Goal: Task Accomplishment & Management: Manage account settings

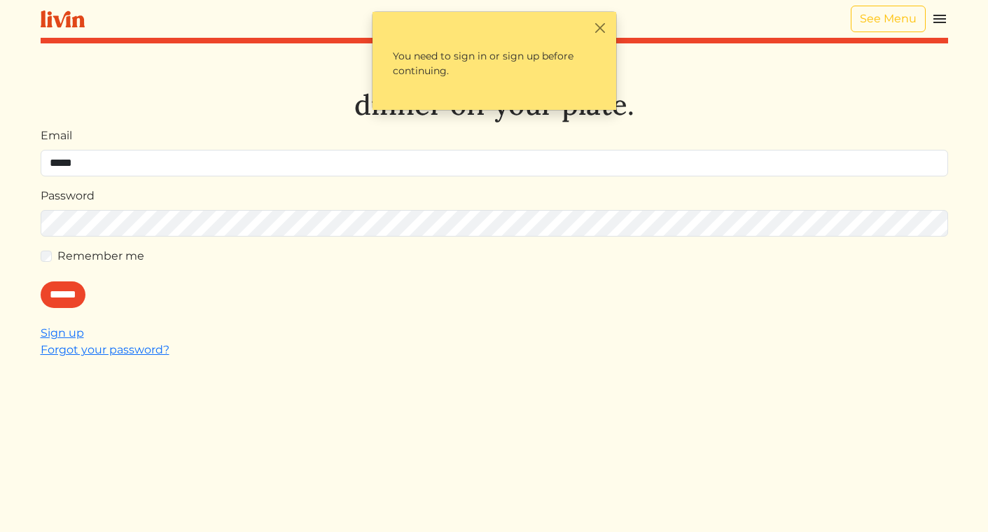
type input "**********"
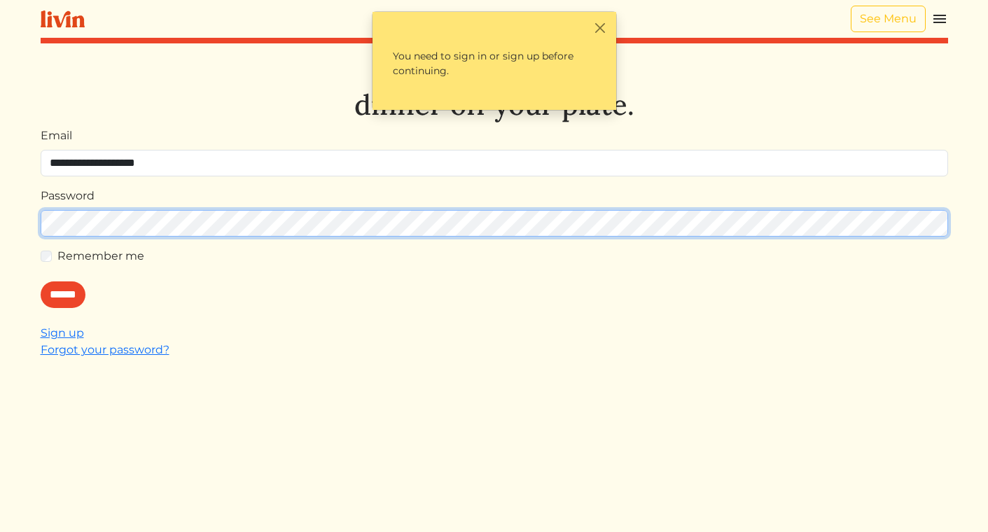
click at [41, 281] on input "******" at bounding box center [63, 294] width 45 height 27
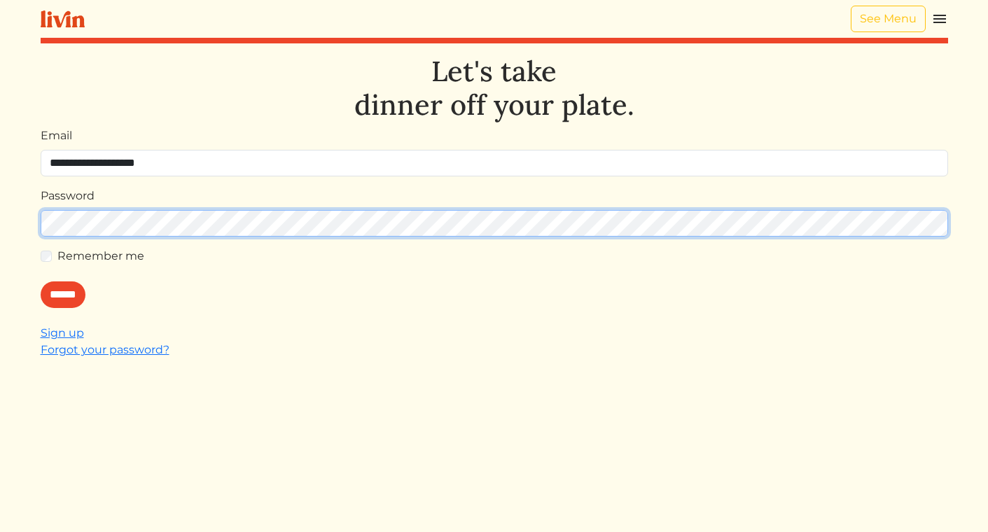
click at [41, 281] on input "******" at bounding box center [63, 294] width 45 height 27
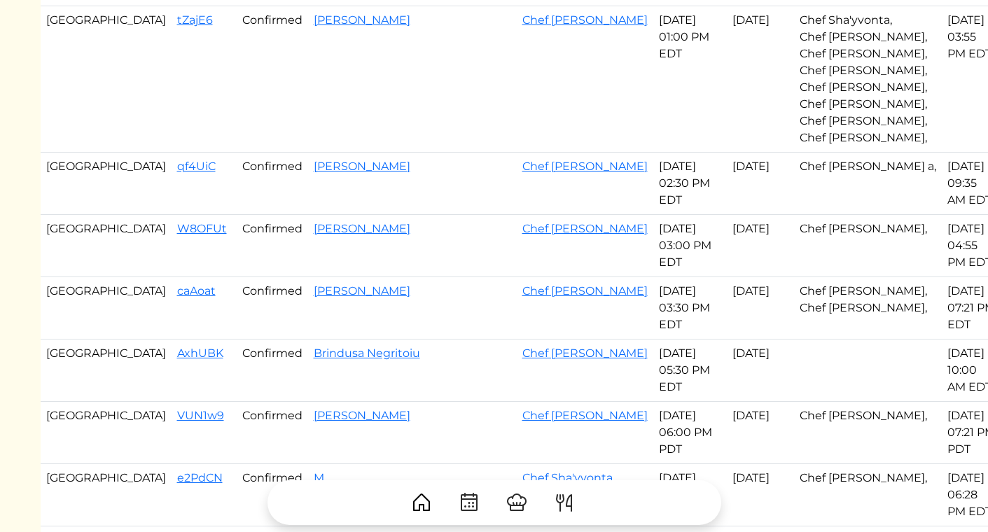
scroll to position [521, 0]
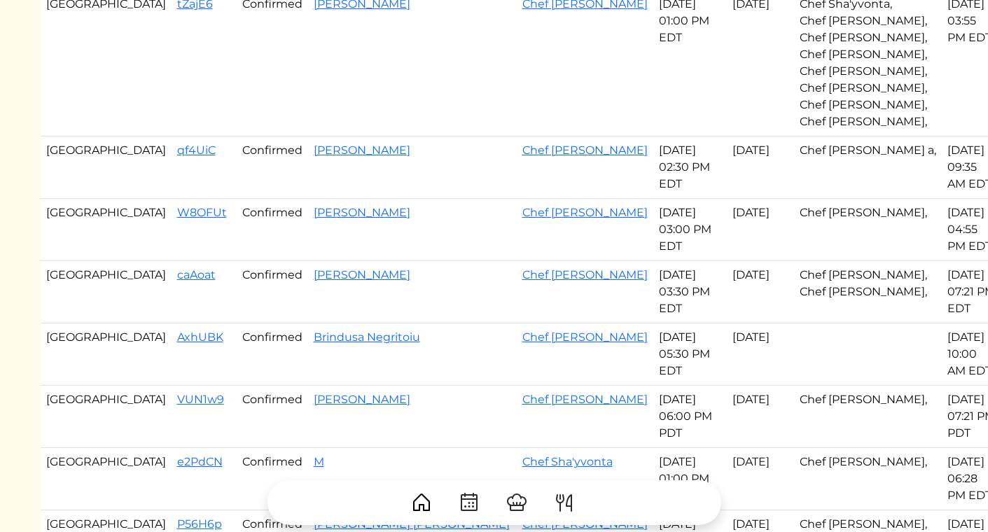
click at [172, 282] on td "caAoat" at bounding box center [204, 292] width 65 height 62
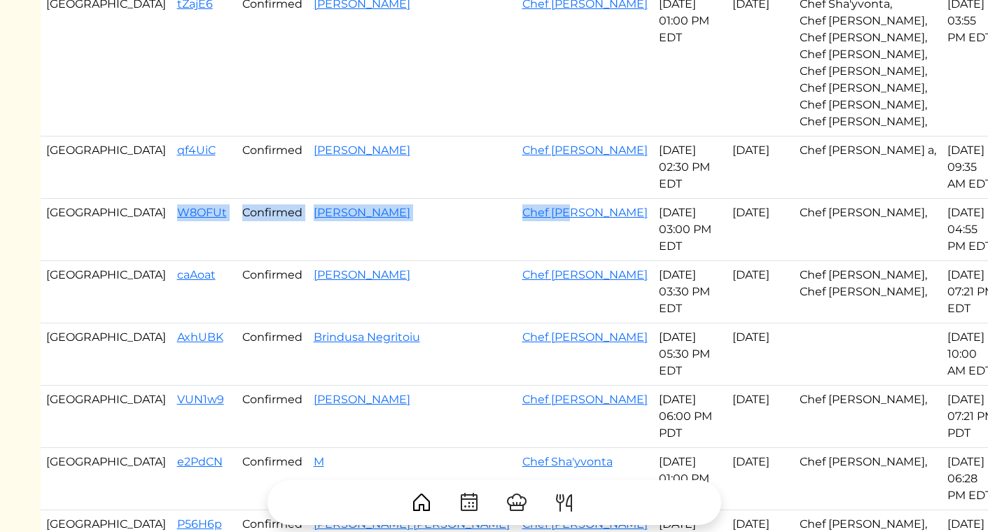
drag, startPoint x: 106, startPoint y: 216, endPoint x: 531, endPoint y: 221, distance: 425.0
click at [531, 221] on tr "Atlanta W8OFUt Confirmed Lynne p Halpern Chef Cody Sep 16, 2025 03:00 PM EDT Se…" at bounding box center [521, 230] width 961 height 62
copy tr "W8OFUt Confirmed Lynne p Halpern Chef Cody Sep 16"
click at [177, 214] on link "W8OFUt" at bounding box center [202, 212] width 50 height 13
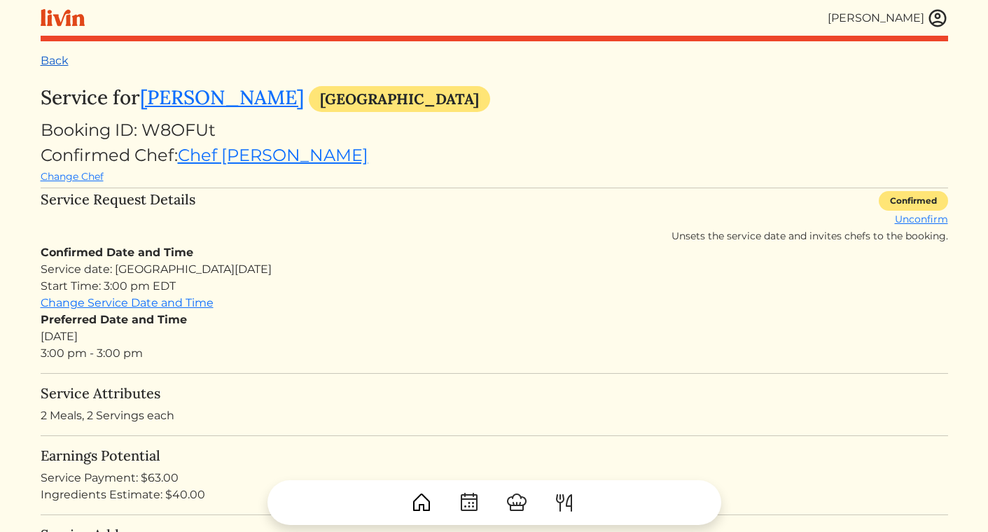
click at [53, 67] on link "Back" at bounding box center [55, 60] width 28 height 13
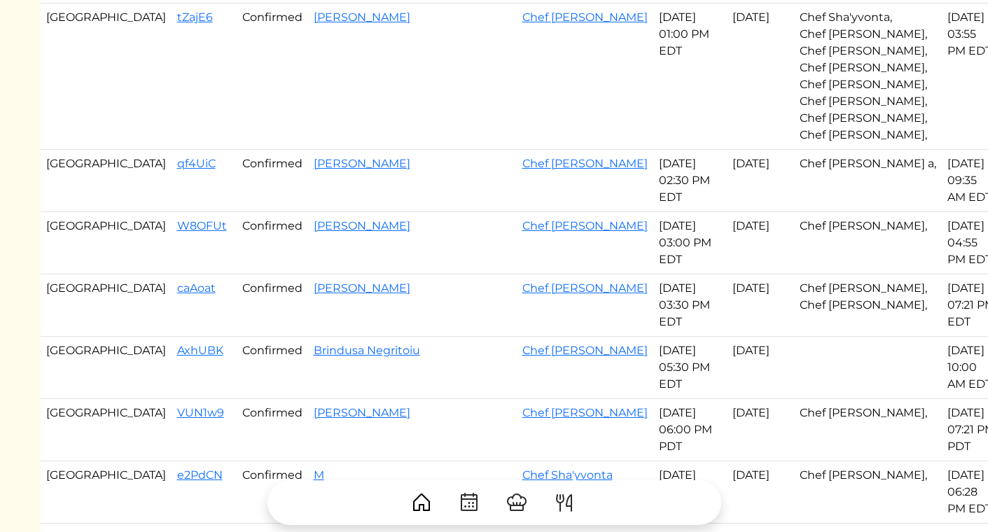
scroll to position [511, 0]
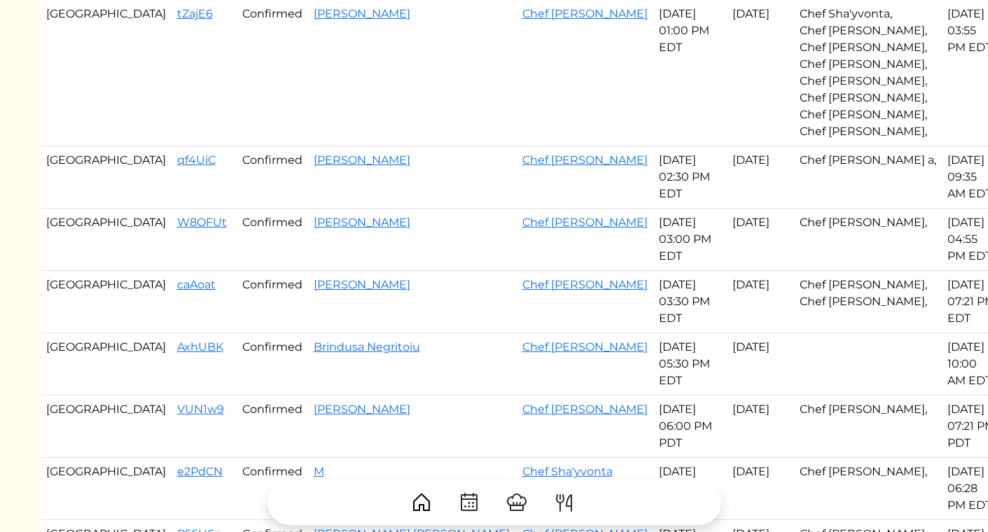
drag, startPoint x: 102, startPoint y: 351, endPoint x: 618, endPoint y: 351, distance: 516.0
click at [618, 351] on tr "Atlanta AxhUBK Confirmed Brindusa Negritoiu Chef Cody Sep 16, 2025 05:30 PM EDT…" at bounding box center [521, 364] width 961 height 62
copy tr "AxhUBK Confirmed Brindusa Negritoiu Chef Cody Sep 16,"
click at [177, 354] on link "AxhUBK" at bounding box center [200, 346] width 46 height 13
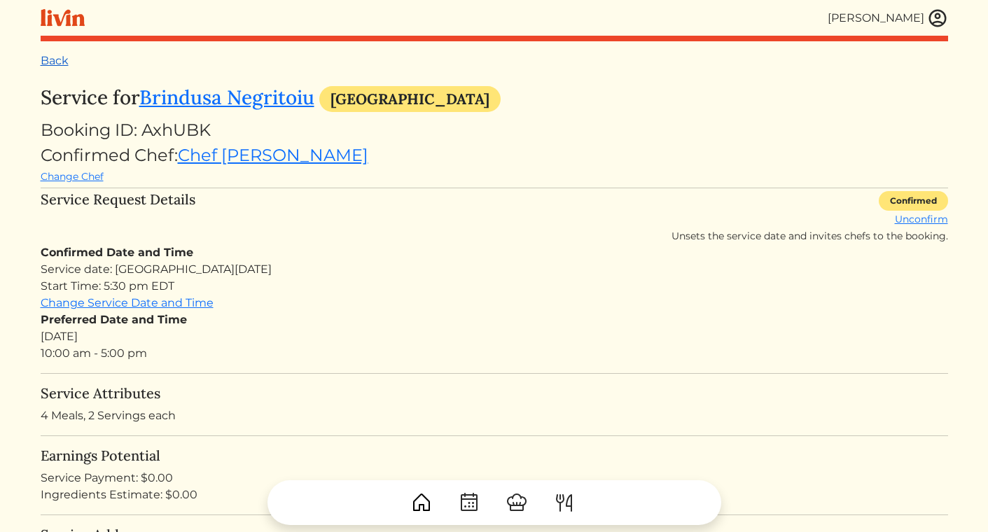
click at [66, 64] on link "Back" at bounding box center [55, 60] width 28 height 13
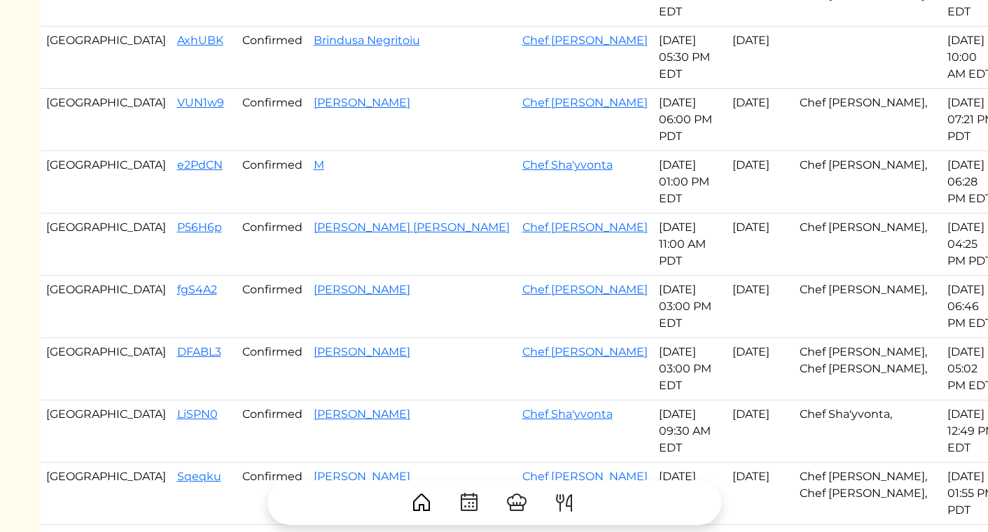
scroll to position [820, 0]
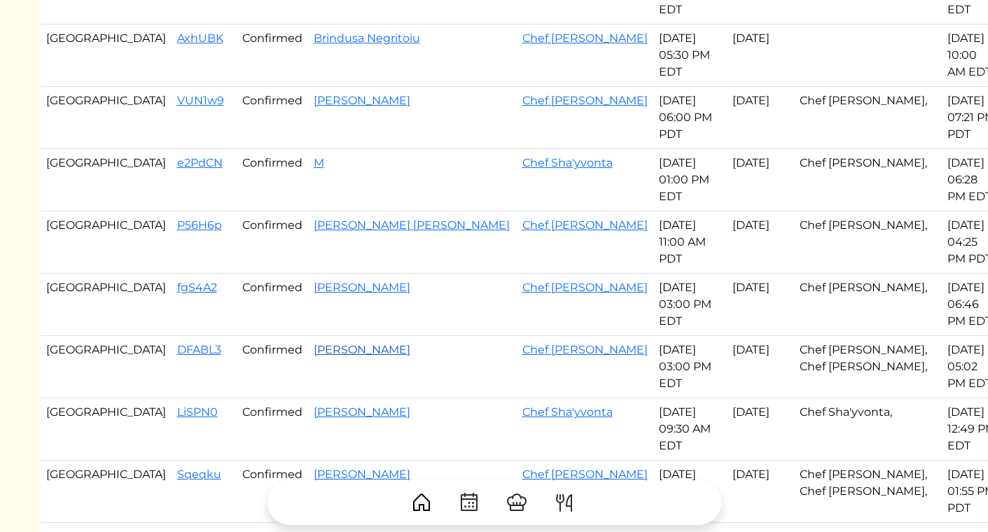
click at [314, 354] on link "[PERSON_NAME]" at bounding box center [362, 349] width 97 height 13
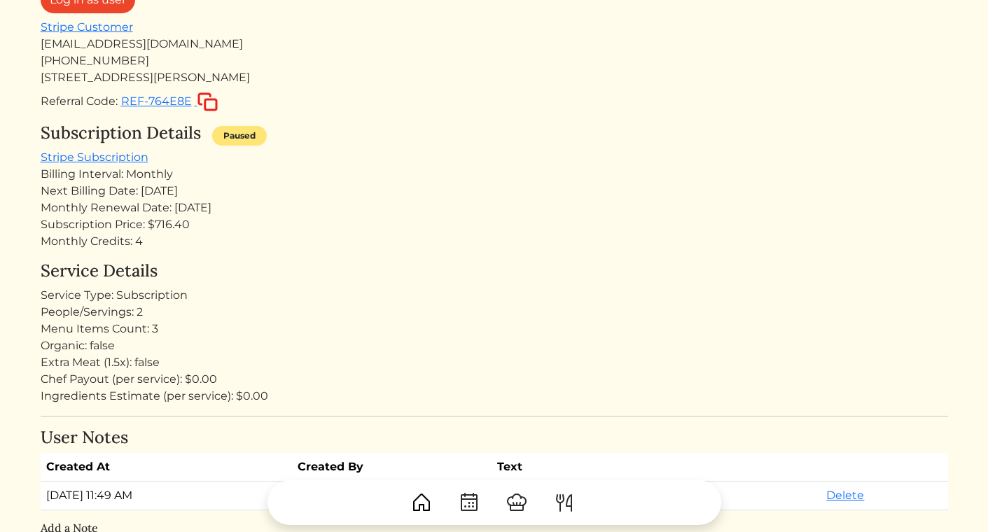
scroll to position [120, 0]
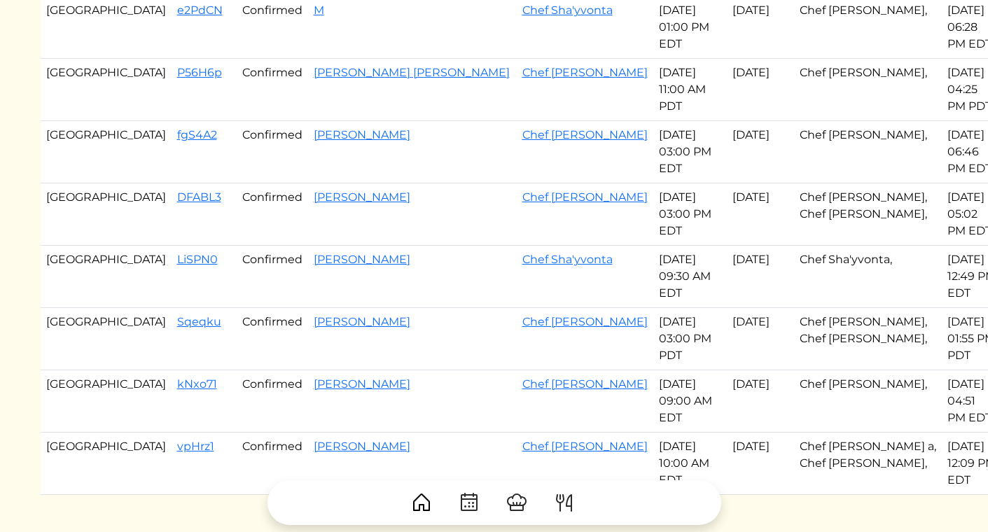
scroll to position [977, 0]
